Goal: Information Seeking & Learning: Learn about a topic

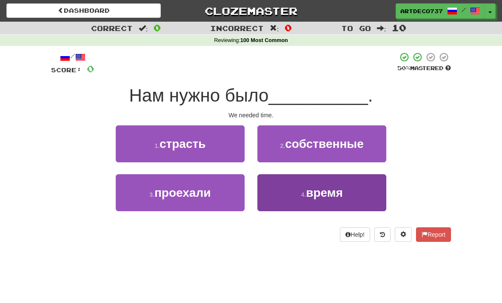
click at [330, 190] on span "время" at bounding box center [324, 192] width 37 height 13
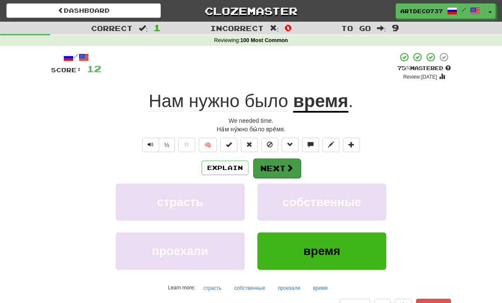
click at [286, 167] on span at bounding box center [290, 168] width 8 height 8
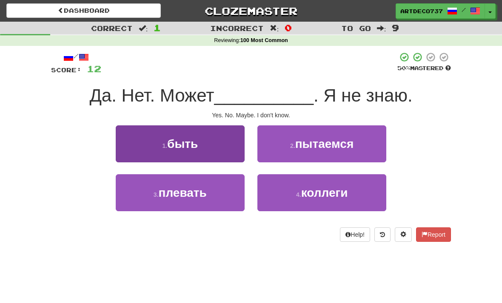
click at [190, 150] on button "1 . быть" at bounding box center [180, 143] width 129 height 37
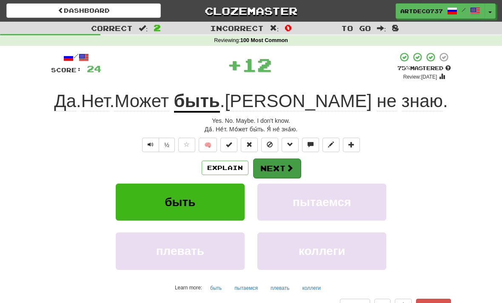
click at [288, 164] on span at bounding box center [290, 168] width 8 height 8
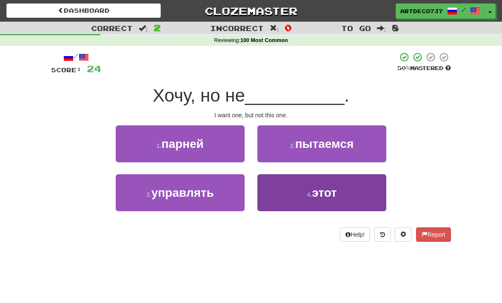
click at [340, 188] on button "4 . этот" at bounding box center [321, 192] width 129 height 37
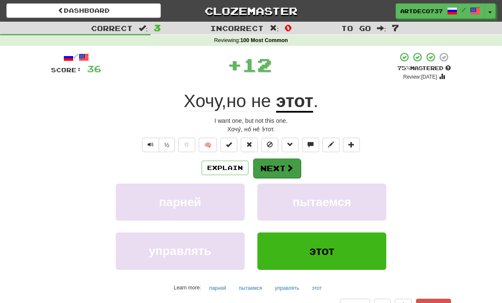
click at [290, 167] on span at bounding box center [290, 168] width 8 height 8
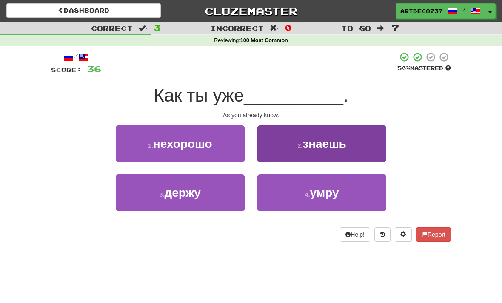
click at [354, 140] on button "2 . знаешь" at bounding box center [321, 143] width 129 height 37
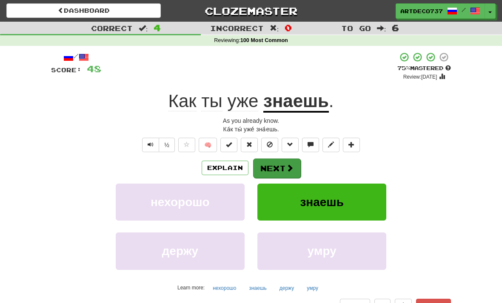
click at [283, 163] on button "Next" at bounding box center [277, 169] width 48 height 20
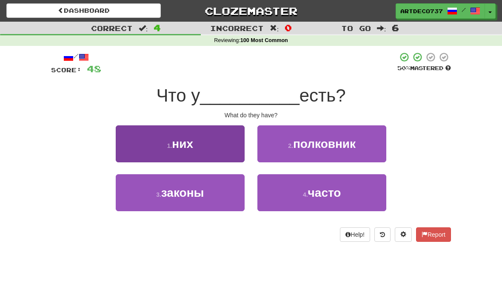
click at [176, 149] on span "них" at bounding box center [182, 143] width 21 height 13
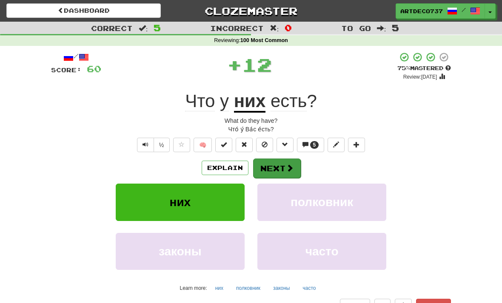
click at [277, 166] on button "Next" at bounding box center [277, 169] width 48 height 20
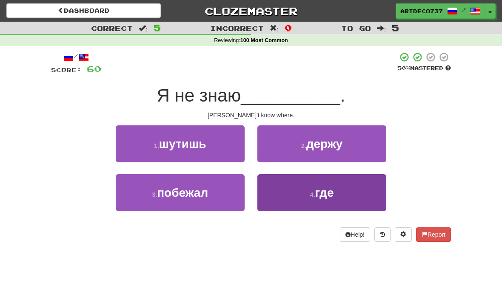
click at [305, 191] on button "4 . где" at bounding box center [321, 192] width 129 height 37
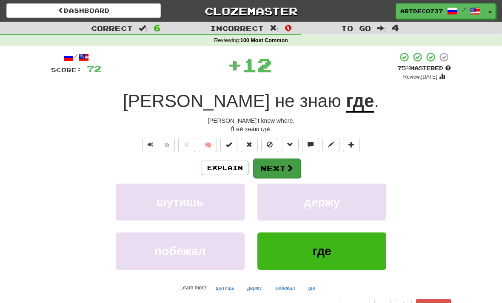
click at [286, 165] on span at bounding box center [290, 168] width 8 height 8
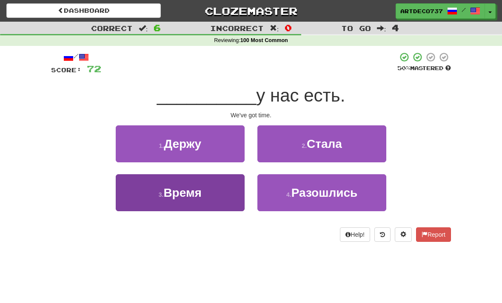
click at [208, 189] on button "3 . Время" at bounding box center [180, 192] width 129 height 37
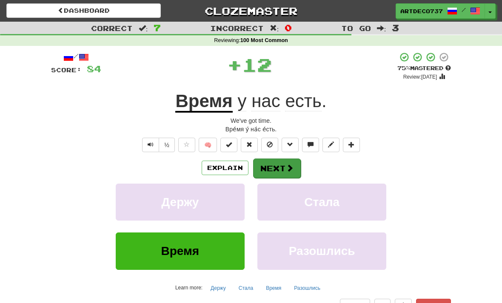
click at [277, 170] on button "Next" at bounding box center [277, 169] width 48 height 20
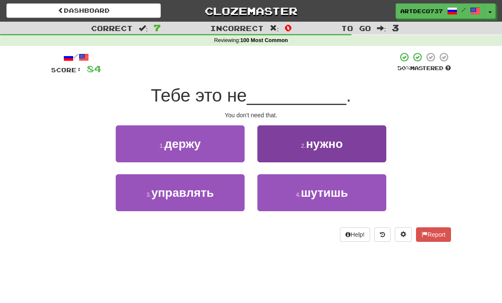
click at [346, 148] on button "2 . нужно" at bounding box center [321, 143] width 129 height 37
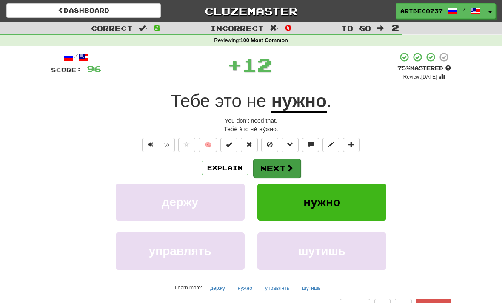
click at [282, 165] on button "Next" at bounding box center [277, 169] width 48 height 20
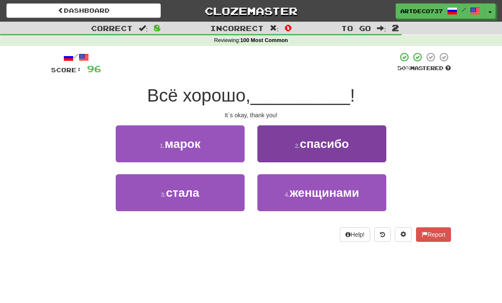
click at [356, 148] on button "2 . спасибо" at bounding box center [321, 143] width 129 height 37
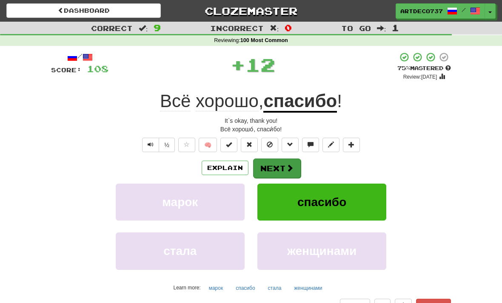
click at [289, 168] on span at bounding box center [290, 168] width 8 height 8
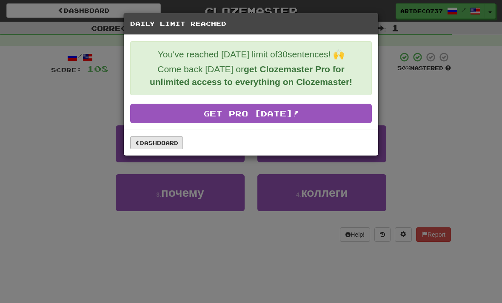
click at [164, 145] on link "Dashboard" at bounding box center [156, 143] width 53 height 13
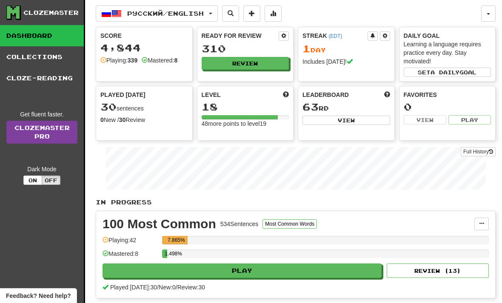
click at [26, 135] on link "Clozemaster Pro" at bounding box center [41, 132] width 71 height 23
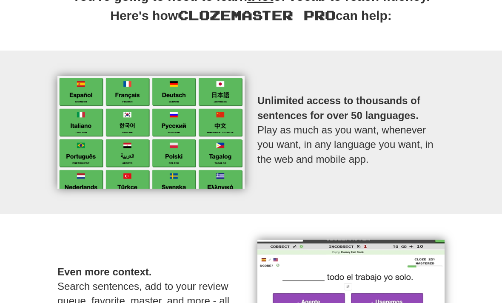
scroll to position [310, 0]
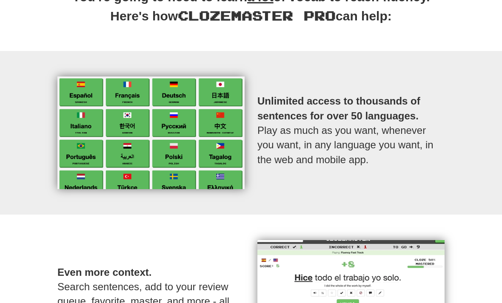
click at [353, 95] on strong "Unlimited access to thousands of sentences for over 50 languages." at bounding box center [338, 108] width 163 height 26
click at [219, 146] on img at bounding box center [150, 133] width 187 height 113
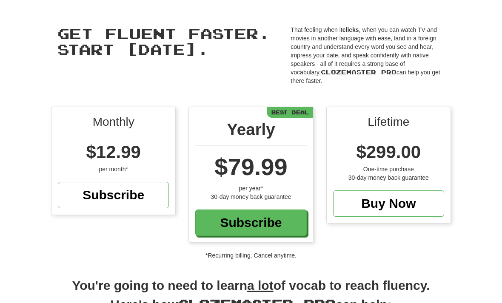
scroll to position [0, 0]
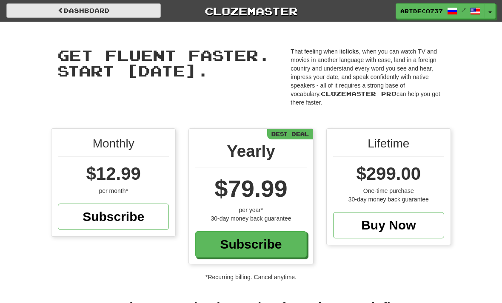
click at [59, 6] on link "Dashboard" at bounding box center [83, 10] width 154 height 14
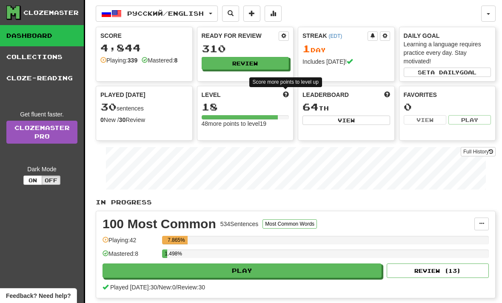
click at [286, 95] on span at bounding box center [286, 94] width 6 height 6
